Goal: Use online tool/utility: Utilize a website feature to perform a specific function

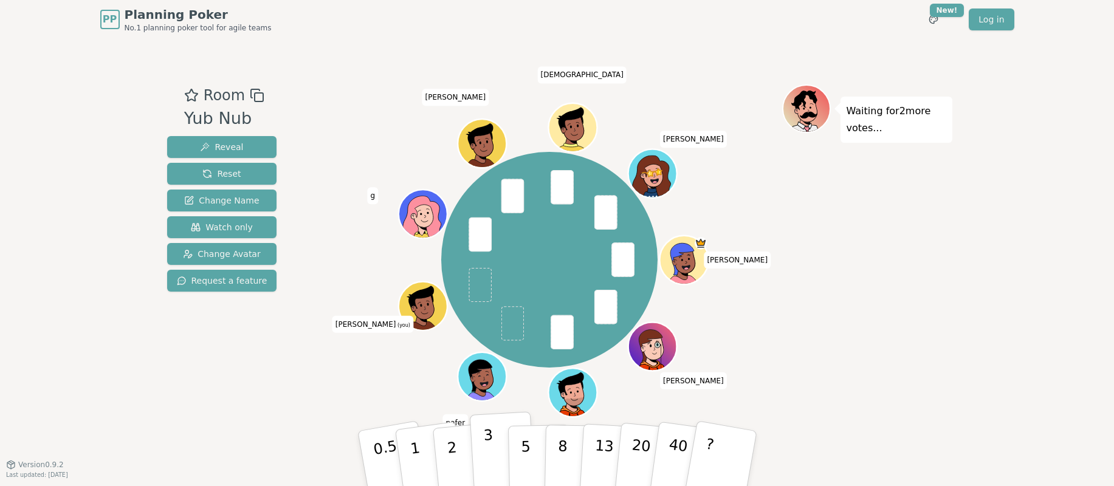
click at [490, 441] on p "3" at bounding box center [489, 460] width 13 height 66
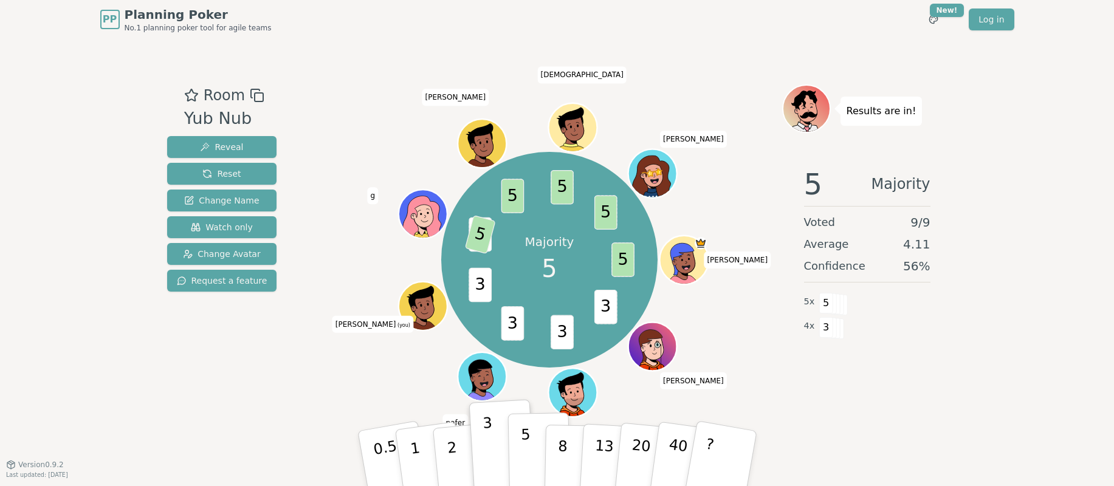
click at [525, 452] on p "5" at bounding box center [525, 459] width 10 height 66
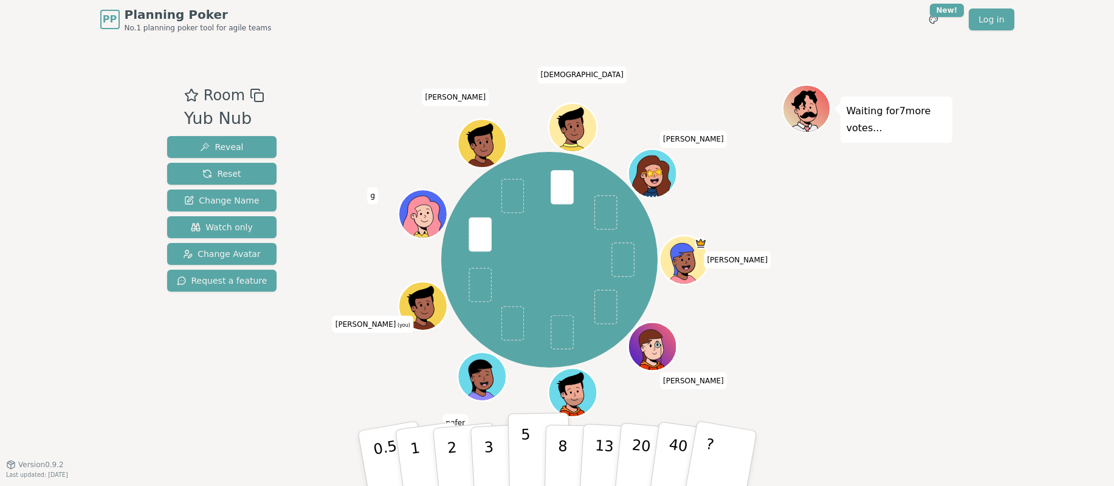
click at [531, 450] on button "5" at bounding box center [538, 459] width 63 height 92
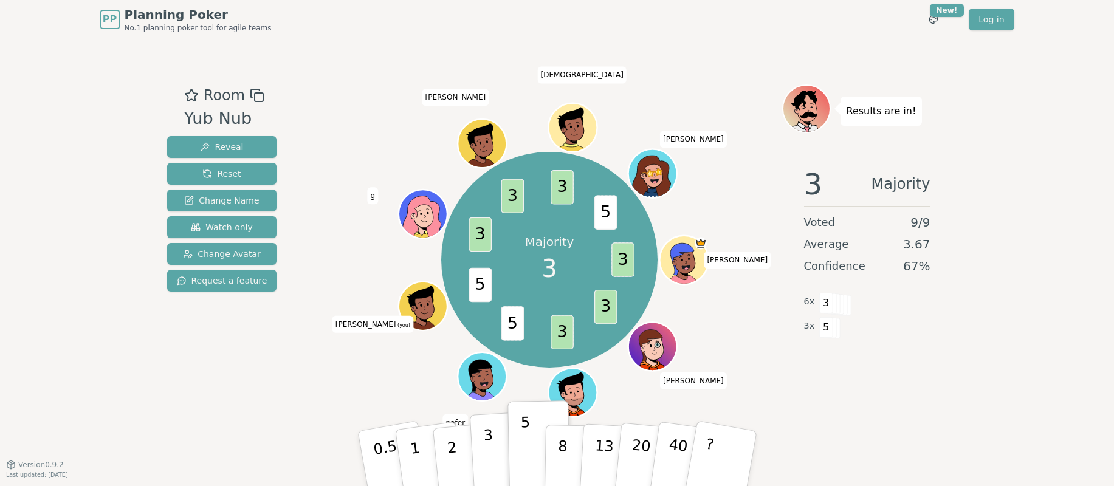
click at [496, 453] on button "3" at bounding box center [502, 458] width 66 height 95
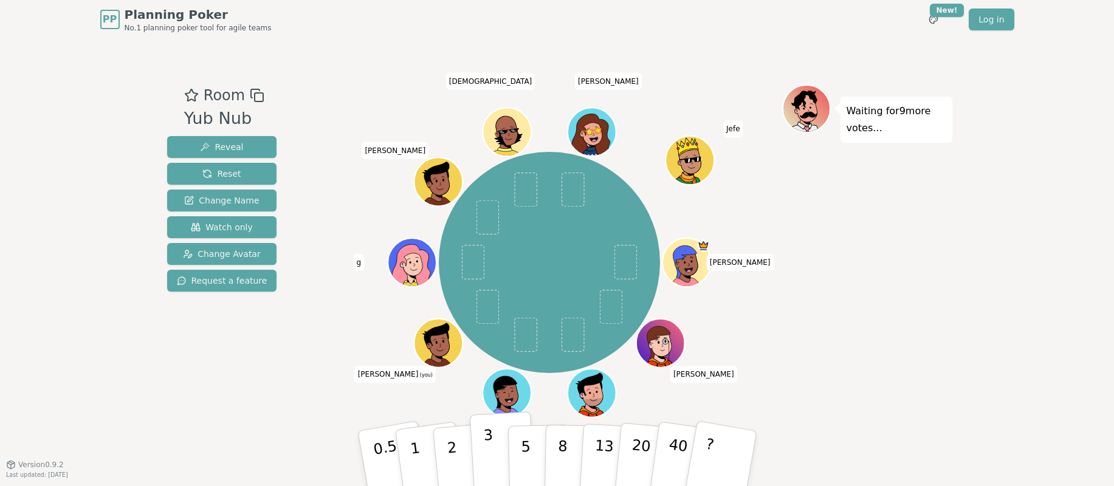
click at [490, 447] on p "3" at bounding box center [489, 460] width 13 height 66
click at [458, 455] on button "2" at bounding box center [465, 459] width 69 height 97
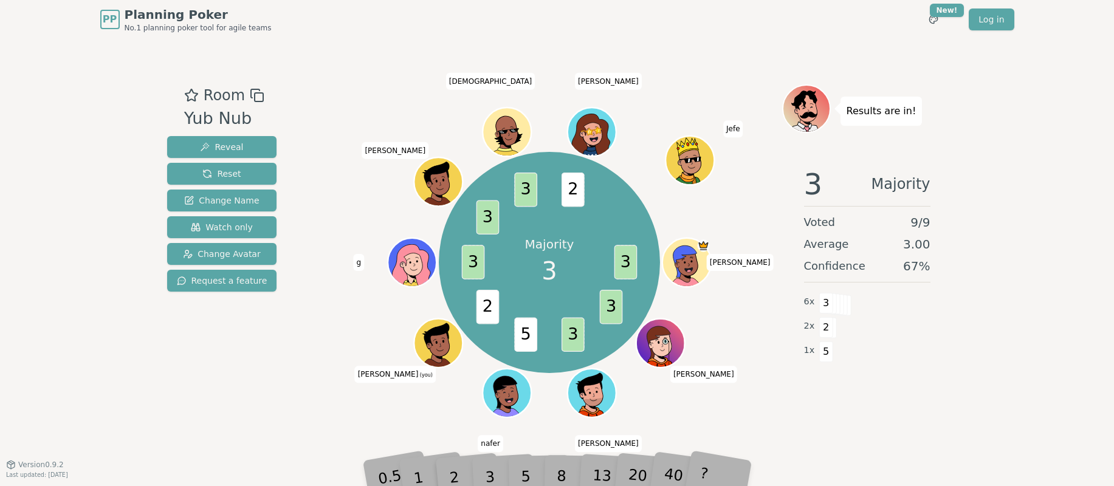
click at [495, 475] on div "3" at bounding box center [502, 458] width 39 height 44
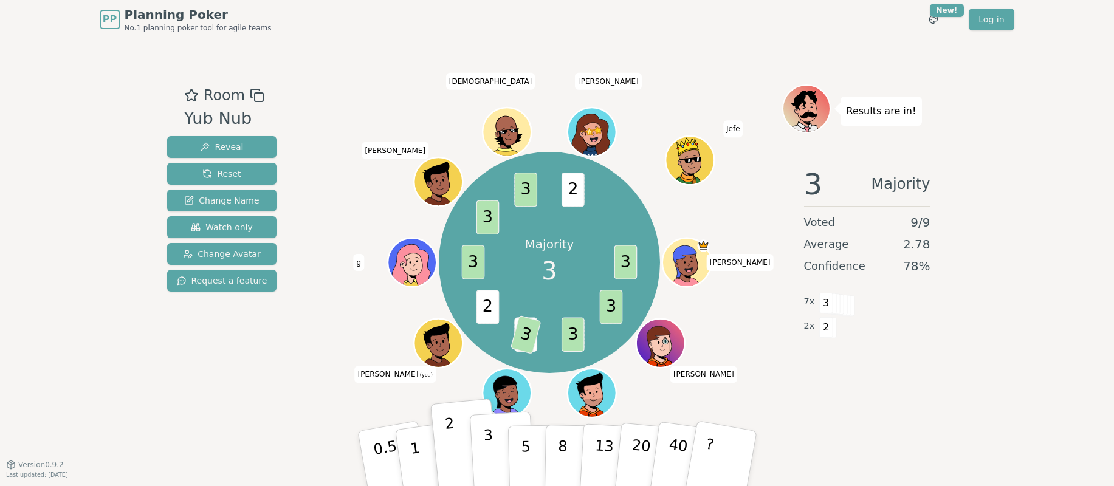
click at [495, 471] on button "3" at bounding box center [502, 458] width 66 height 95
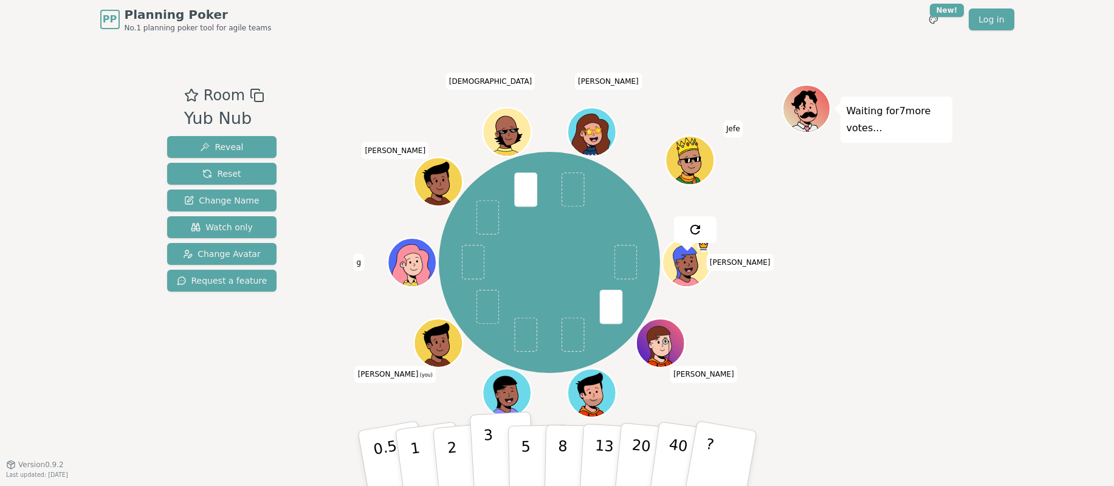
click at [493, 447] on button "3" at bounding box center [502, 458] width 66 height 95
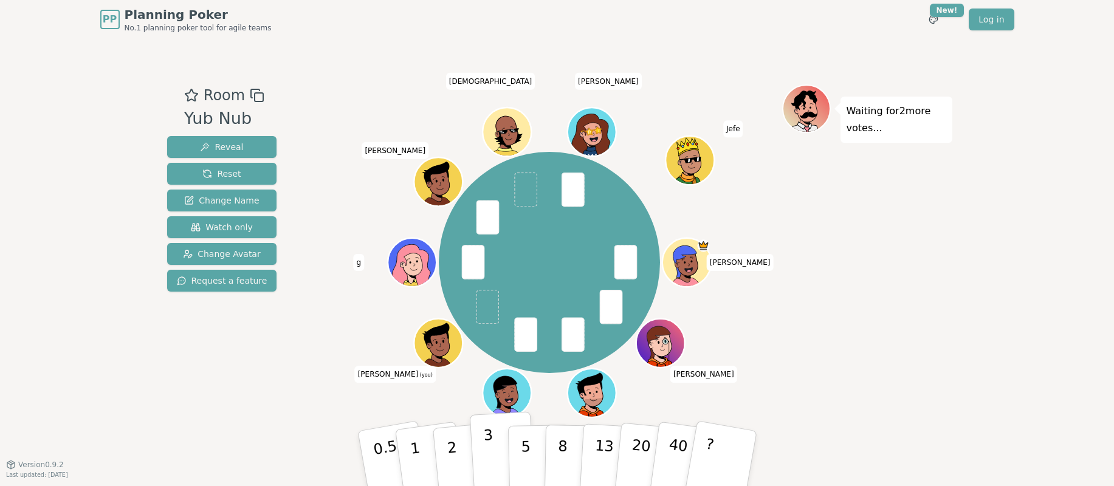
click at [493, 447] on button "3" at bounding box center [502, 458] width 66 height 95
